Goal: Information Seeking & Learning: Find specific fact

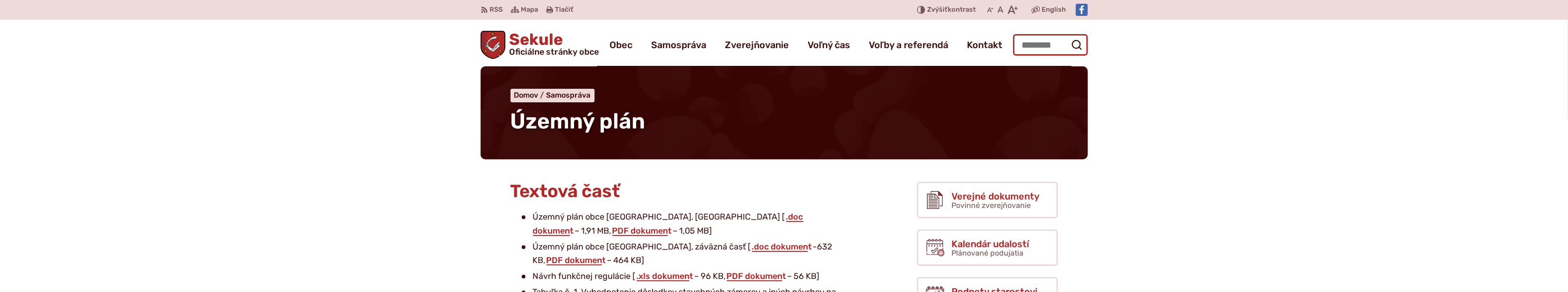
click at [1041, 41] on input "Hľadať:" at bounding box center [1051, 45] width 75 height 22
type input "****"
click at [1068, 36] on button "Odoslať vyhľadávací formulár" at bounding box center [1077, 45] width 17 height 17
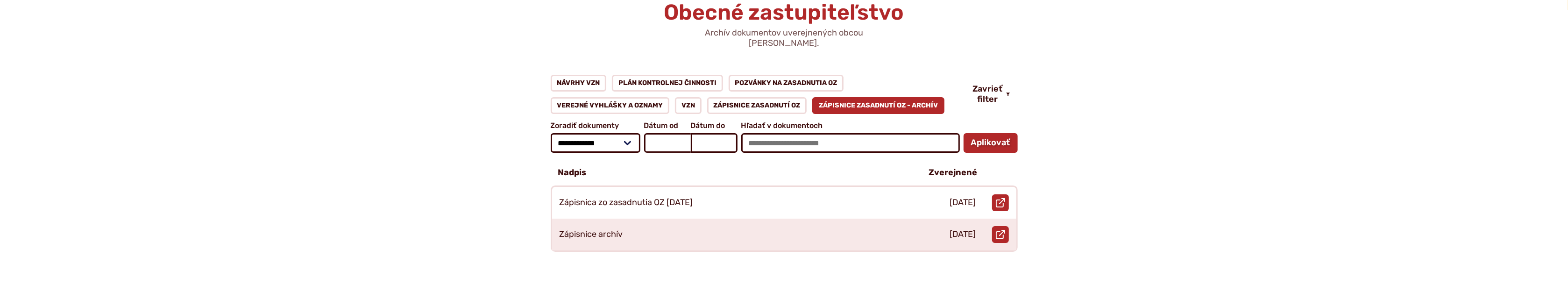
scroll to position [109, 0]
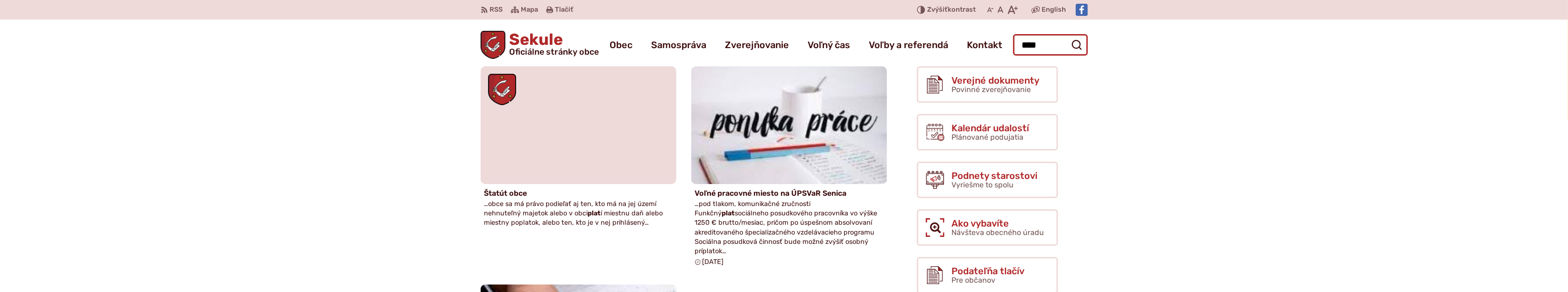
click at [1050, 44] on input "****" at bounding box center [1051, 45] width 75 height 22
type input "**********"
click at [1068, 36] on button "Odoslať vyhľadávací formulár" at bounding box center [1077, 45] width 17 height 17
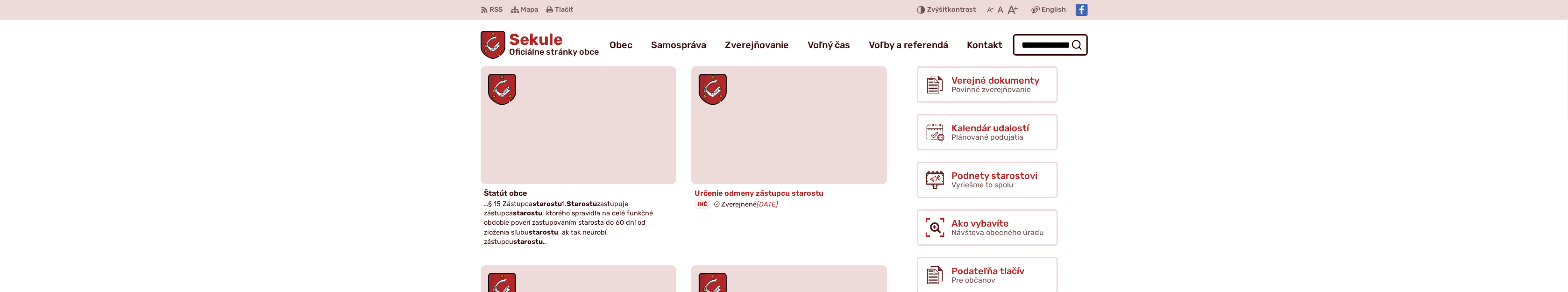
click at [789, 193] on h4 "Určenie odmeny zástupcu starostu" at bounding box center [789, 193] width 188 height 9
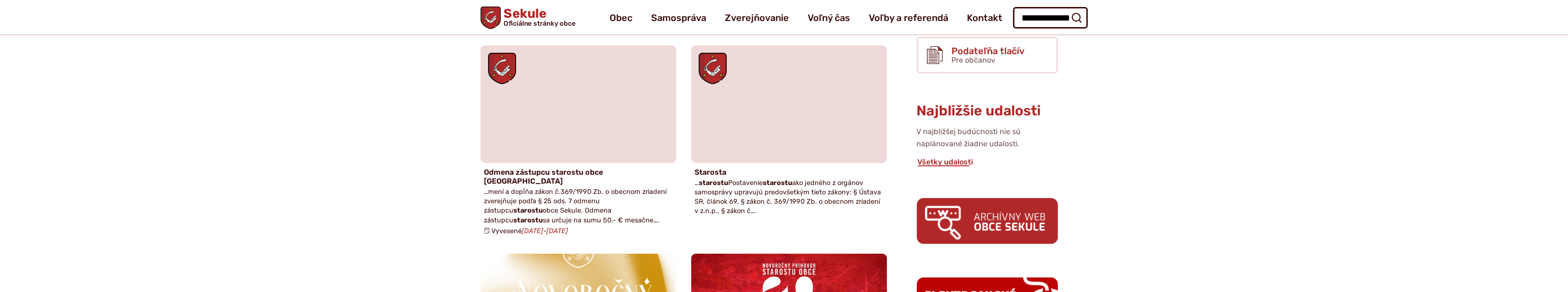
scroll to position [218, 0]
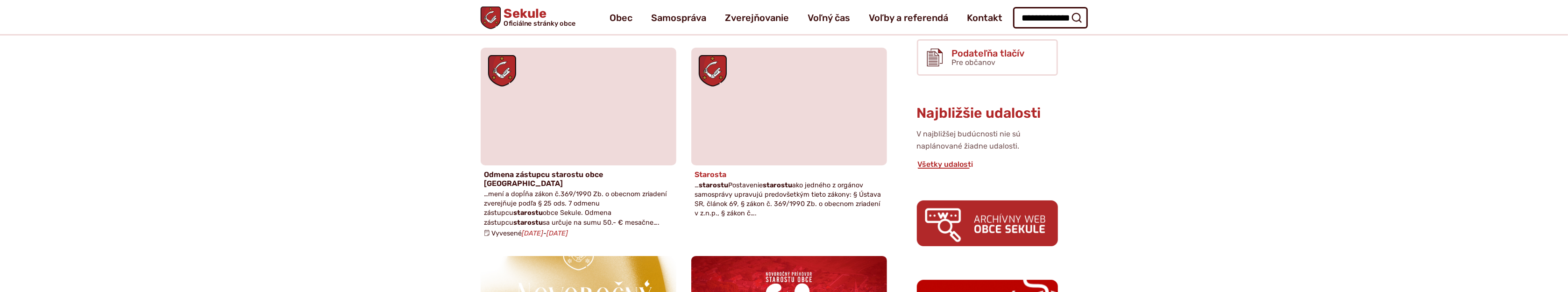
click at [734, 181] on span "… starostu Postavenie starostu ako jedného z orgánov samosprávy upravujú predov…" at bounding box center [789, 199] width 186 height 36
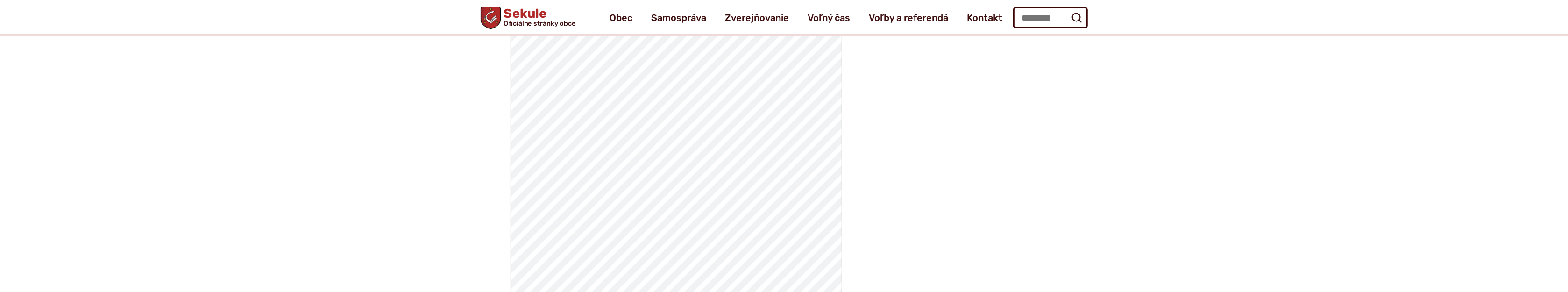
scroll to position [1161, 0]
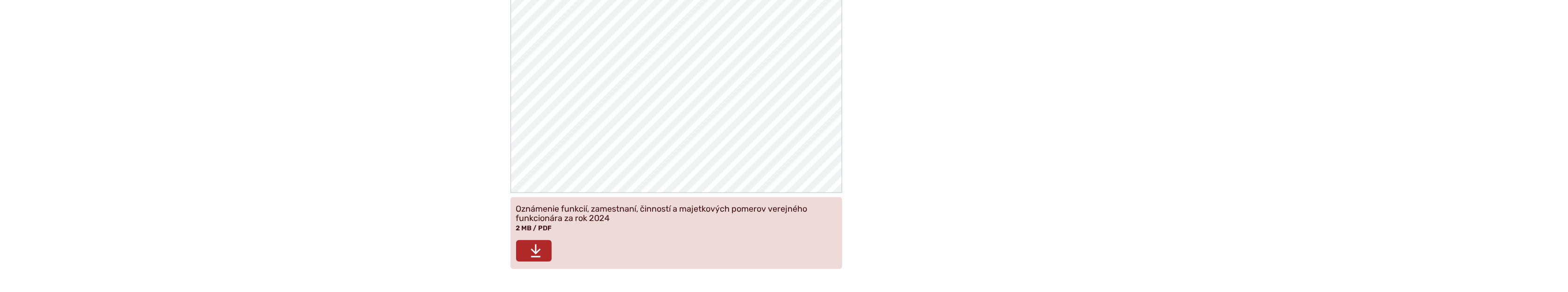
click at [539, 251] on icon at bounding box center [535, 251] width 11 height 15
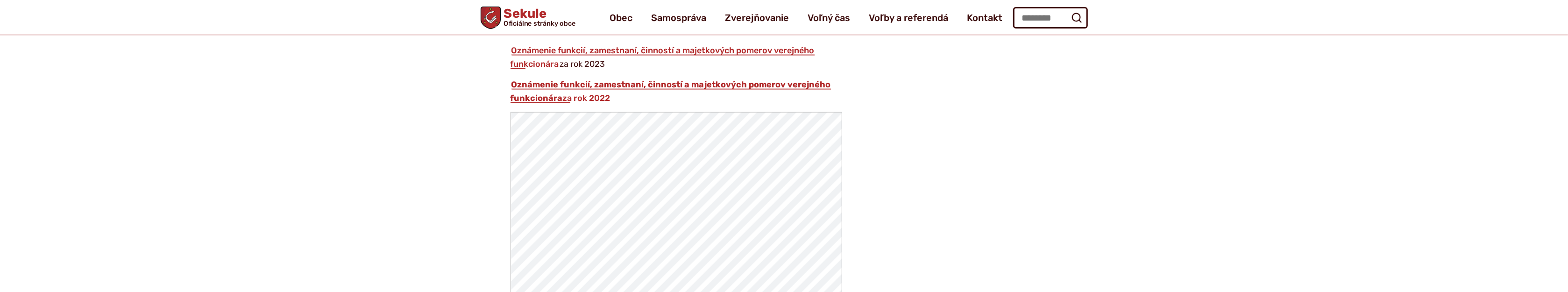
scroll to position [1307, 0]
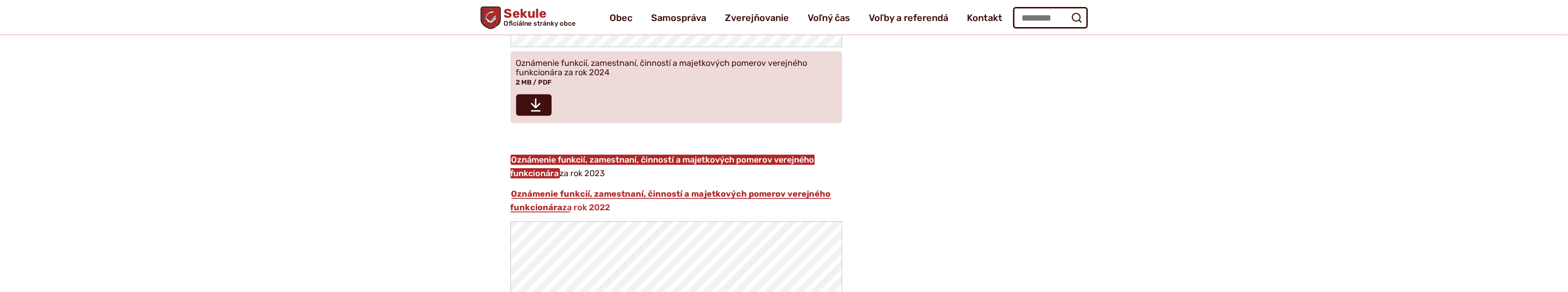
click at [693, 161] on link "Oznámenie funkcií, zamestnaní, činností a majetkových pomerov verejného funkcio…" at bounding box center [663, 166] width 304 height 24
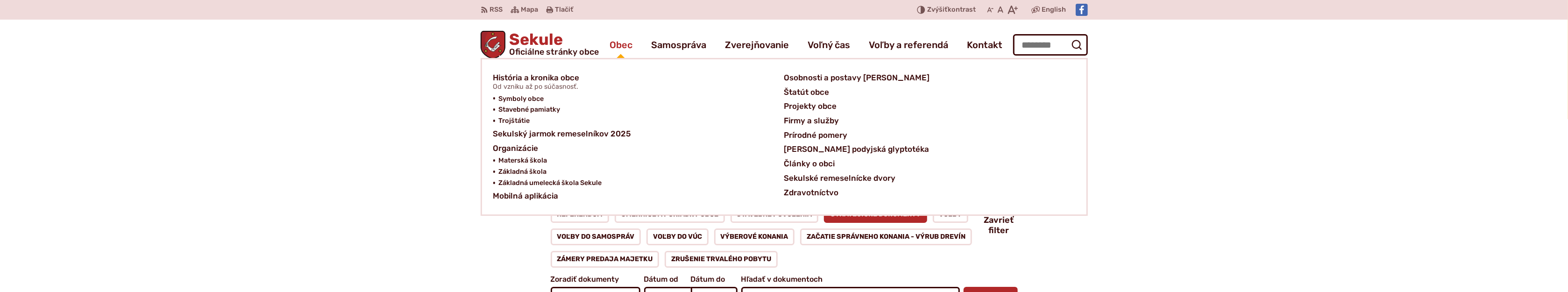
click at [619, 44] on span "Obec" at bounding box center [621, 45] width 23 height 26
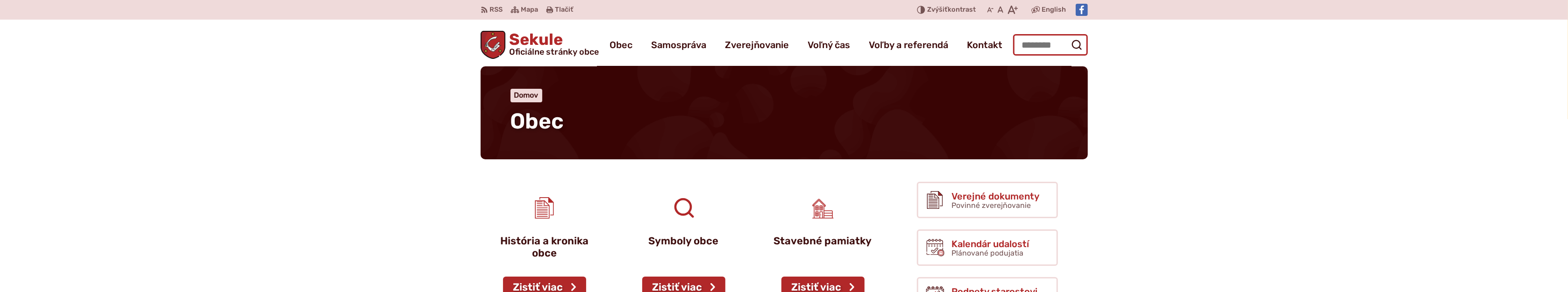
click at [1032, 43] on input "Hľadať:" at bounding box center [1051, 45] width 75 height 22
type input "**********"
click at [1068, 36] on button "Odoslať vyhľadávací formulár" at bounding box center [1077, 45] width 17 height 17
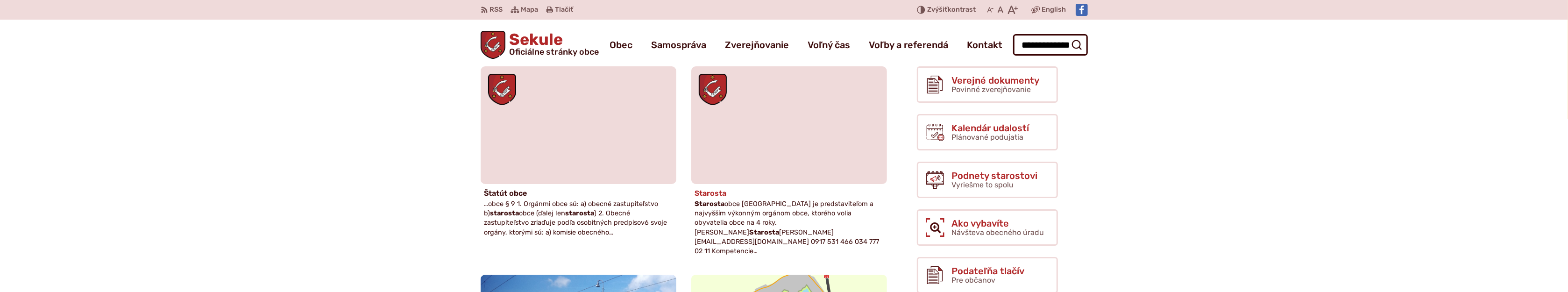
scroll to position [72, 0]
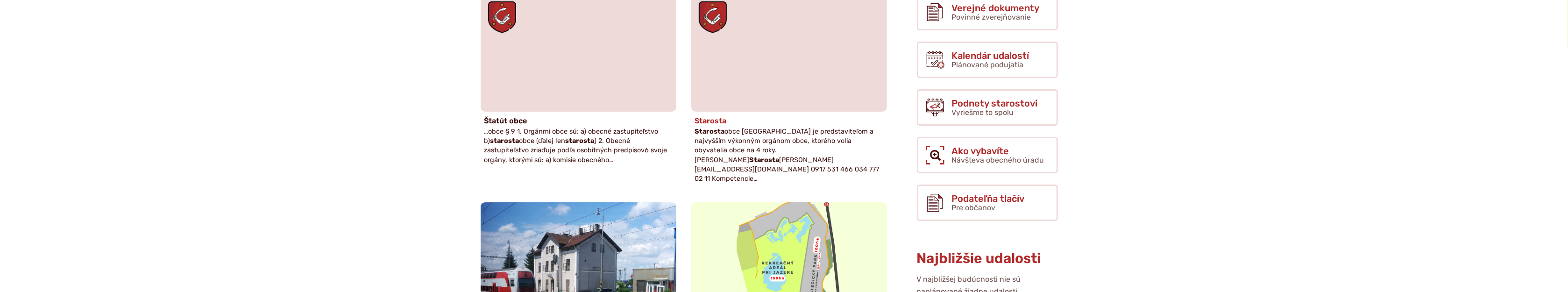
click at [751, 146] on span "Starosta obce Sekule je predstaviteľom a najvyšším výkonným orgánom obce, ktoré…" at bounding box center [787, 155] width 185 height 55
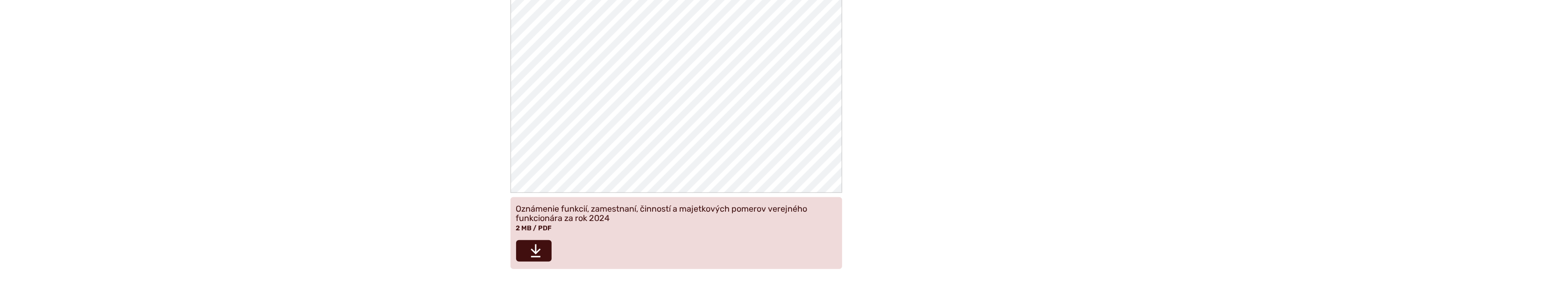
scroll to position [1307, 0]
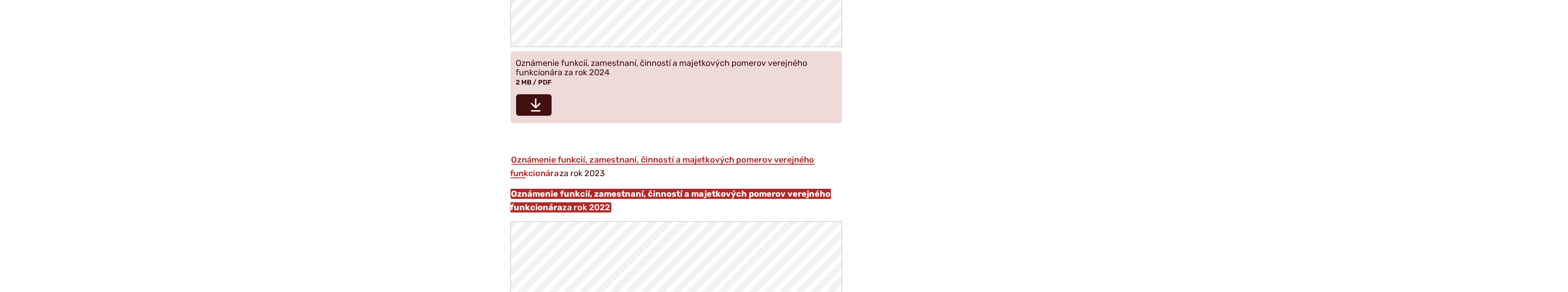
click at [555, 195] on strong "Oznámenie funkcií, zamestnaní, činností a majetkových pomerov verejného funkcio…" at bounding box center [671, 200] width 320 height 24
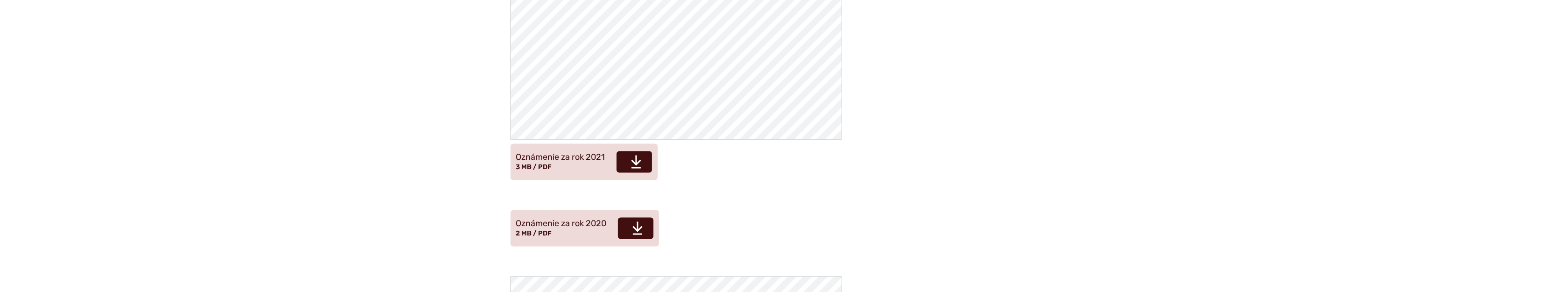
scroll to position [1670, 0]
click at [580, 161] on span "Oznámenie za rok 2021 Veľkosť a typ súboru 3 MB / PDF" at bounding box center [561, 161] width 89 height 26
click at [639, 226] on icon at bounding box center [638, 226] width 11 height 15
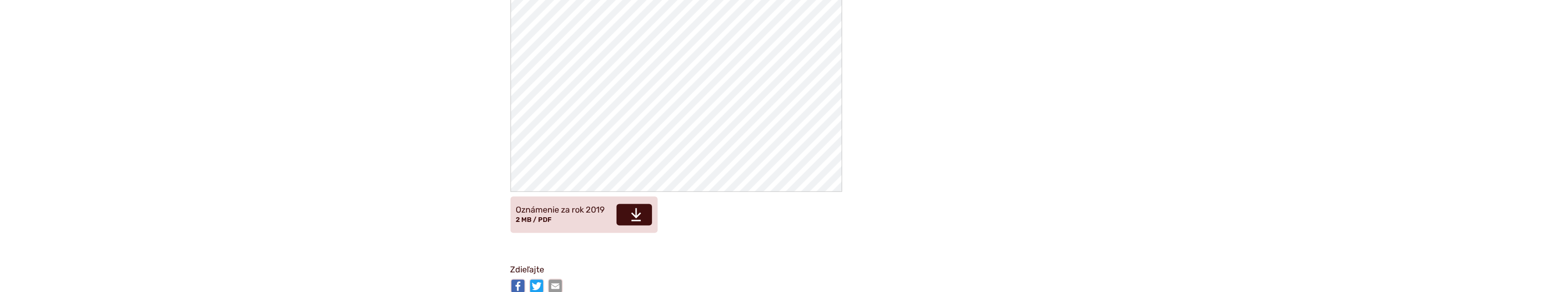
scroll to position [2033, 0]
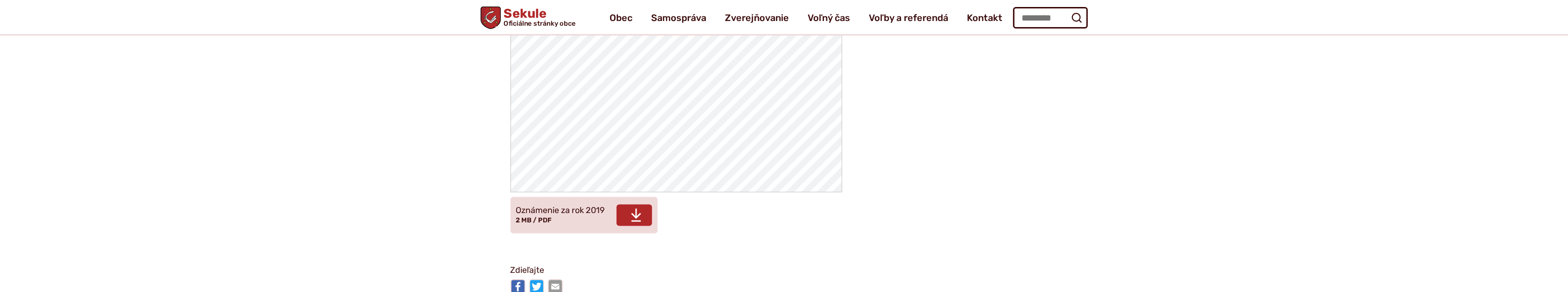
click at [628, 213] on span "Stiahnuť" at bounding box center [634, 215] width 35 height 22
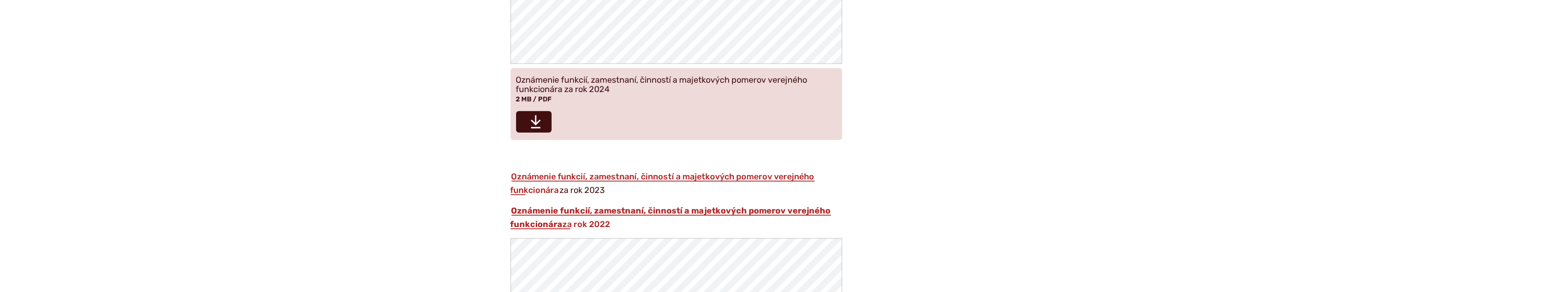
scroll to position [1307, 0]
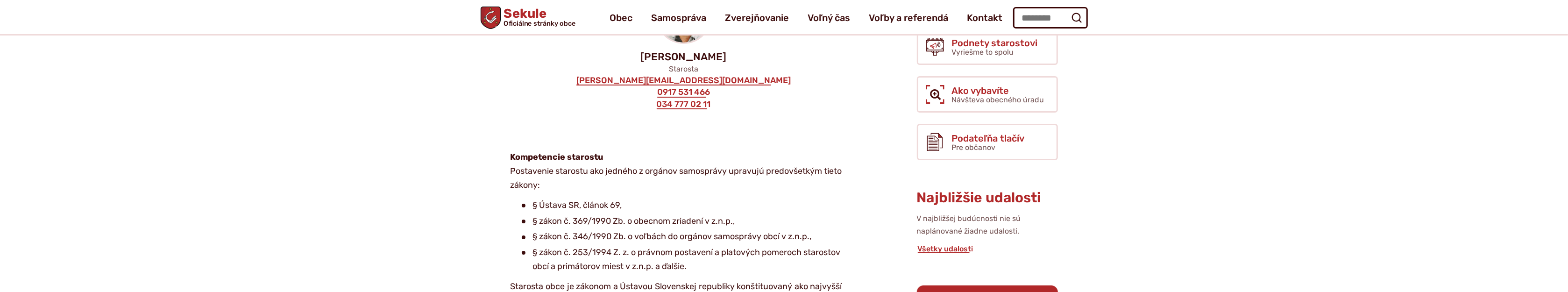
scroll to position [218, 0]
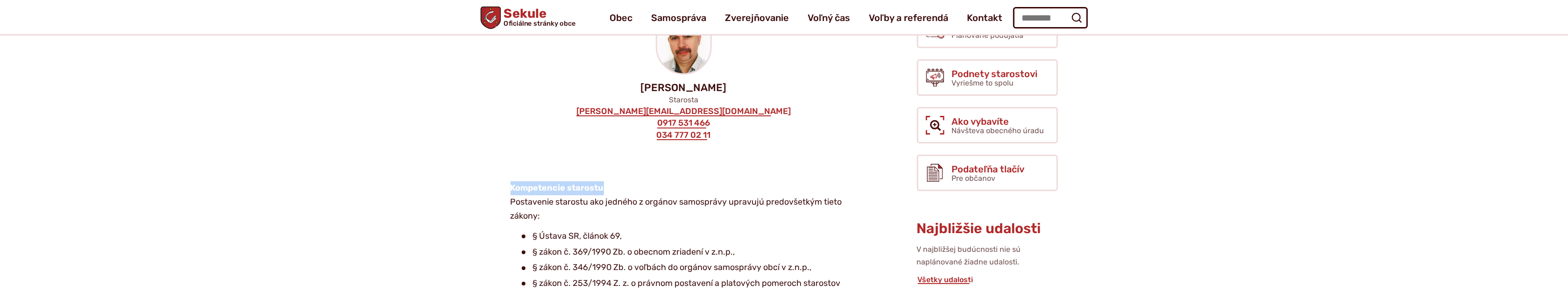
drag, startPoint x: 610, startPoint y: 190, endPoint x: 511, endPoint y: 190, distance: 99.0
click at [511, 190] on p "Kompetencie starostu Postavenie starostu ako jedného z orgánov samosprávy uprav…" at bounding box center [676, 201] width 332 height 41
copy strong "Kompetencie starostu"
click at [534, 187] on strong "Kompetencie starostu" at bounding box center [557, 188] width 93 height 10
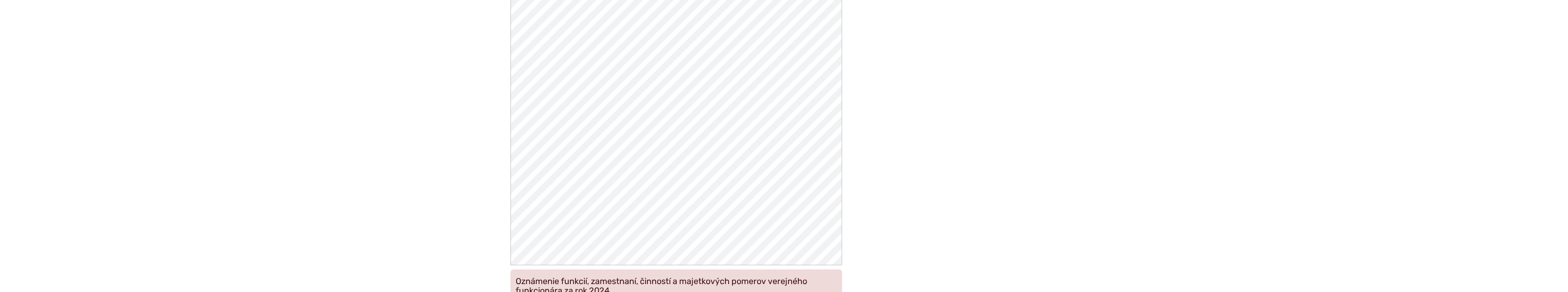
scroll to position [944, 0]
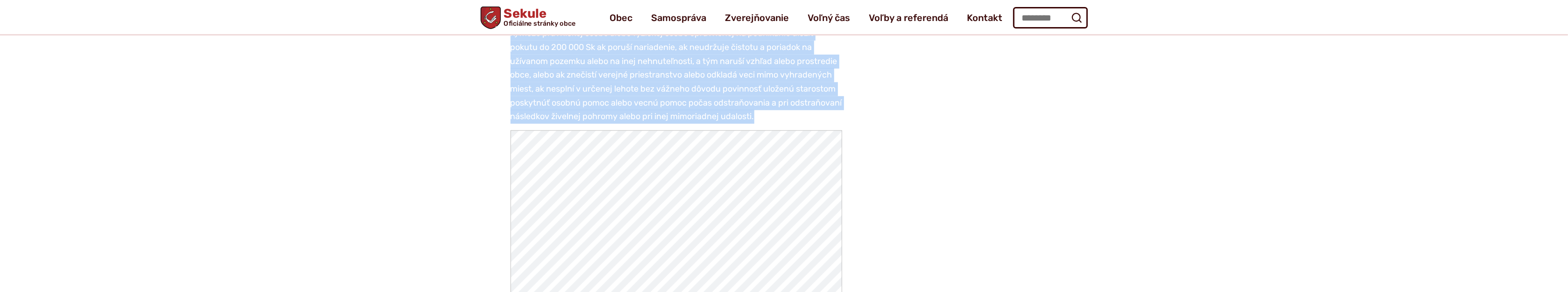
drag, startPoint x: 511, startPoint y: 188, endPoint x: 815, endPoint y: 121, distance: 311.3
copy article "Kompetencie starostu Postavenie starostu ako jedného z orgánov samosprávy uprav…"
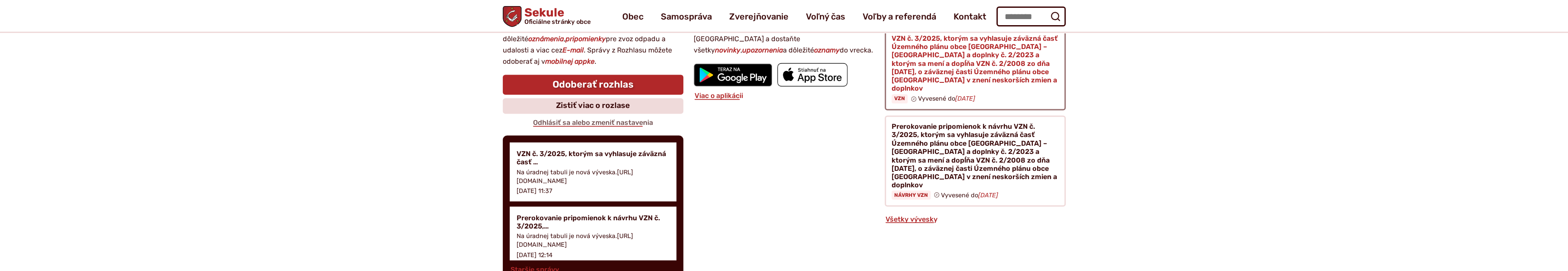
scroll to position [2077, 0]
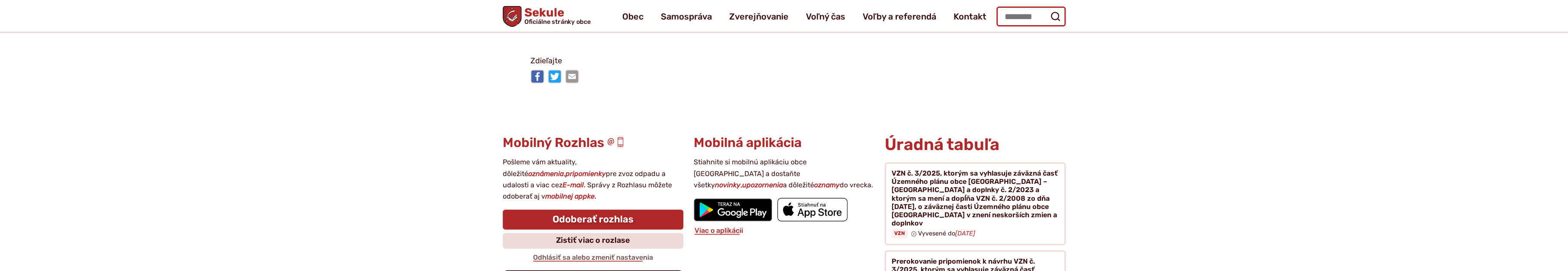
click at [1018, 15] on input "Hľadať:" at bounding box center [1031, 16] width 69 height 20
type input "**********"
click at [1048, 9] on button "Odoslať vyhľadávací formulár" at bounding box center [1055, 16] width 16 height 16
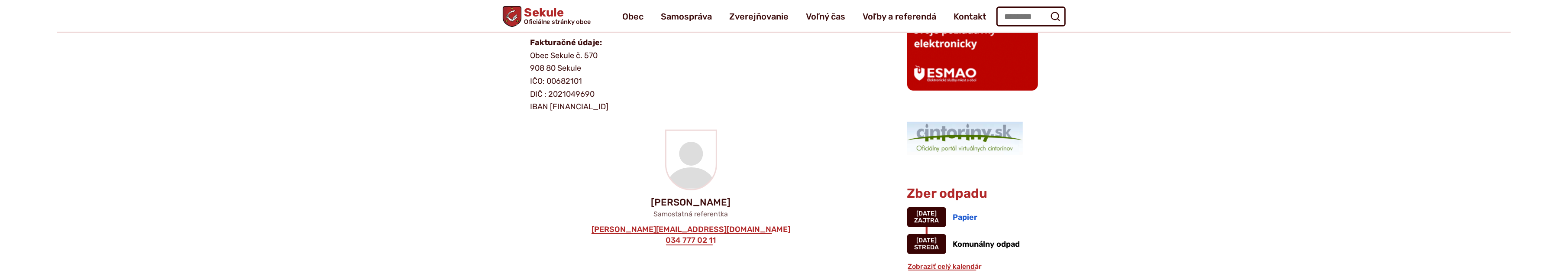
scroll to position [607, 0]
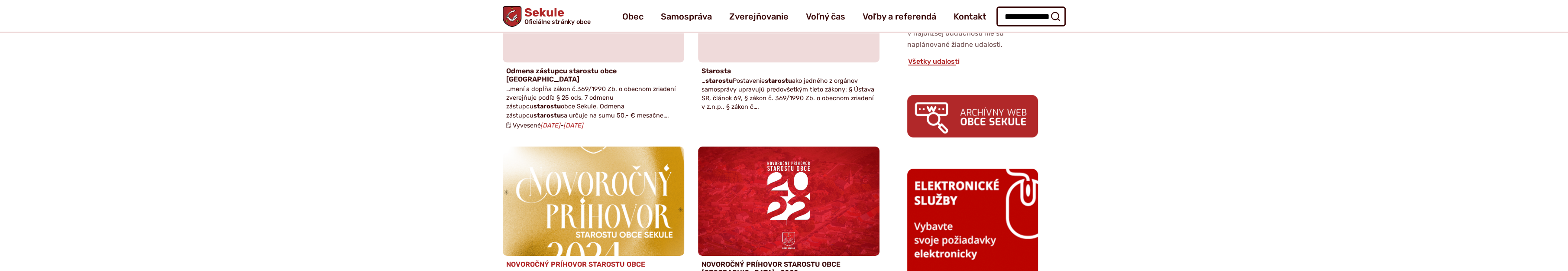
scroll to position [269, 0]
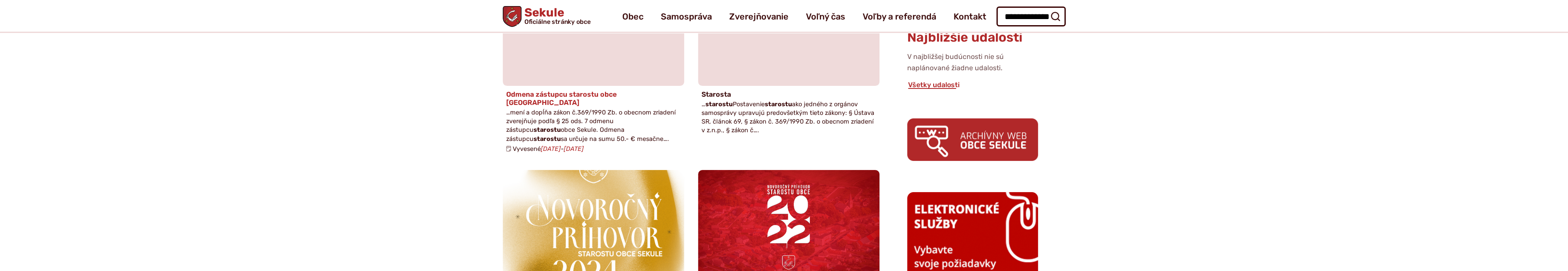
click at [555, 90] on h4 "Odmena zástupcu starostu obce [GEOGRAPHIC_DATA]" at bounding box center [593, 98] width 175 height 16
